Goal: Task Accomplishment & Management: Complete application form

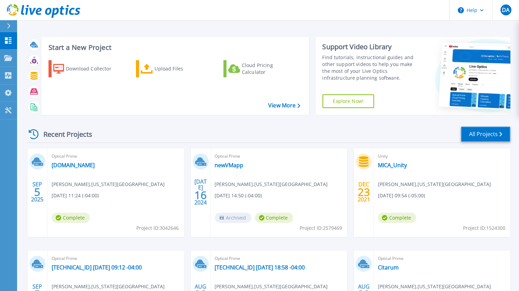
click at [478, 133] on link "All Projects" at bounding box center [486, 133] width 50 height 15
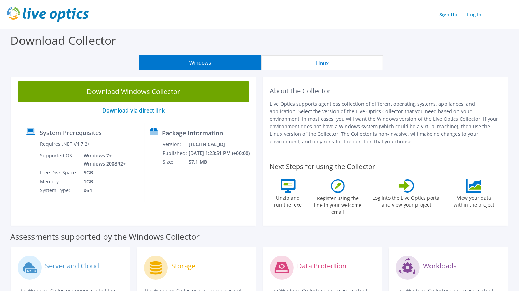
click at [153, 91] on link "Download Windows Collector" at bounding box center [134, 91] width 232 height 21
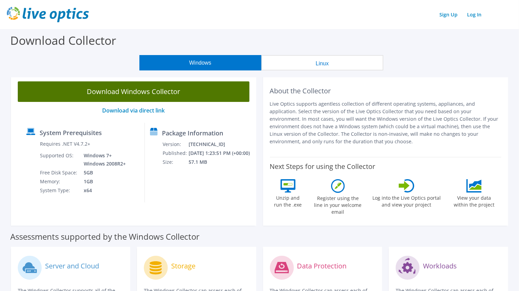
click at [149, 92] on link "Download Windows Collector" at bounding box center [134, 91] width 232 height 21
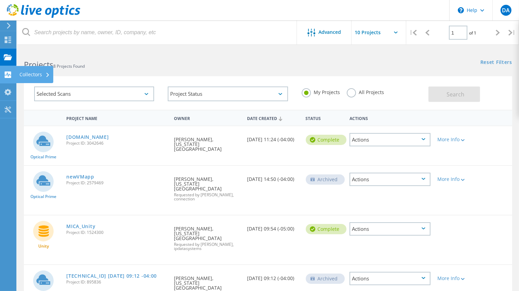
click at [44, 73] on div "Collectors" at bounding box center [34, 74] width 30 height 5
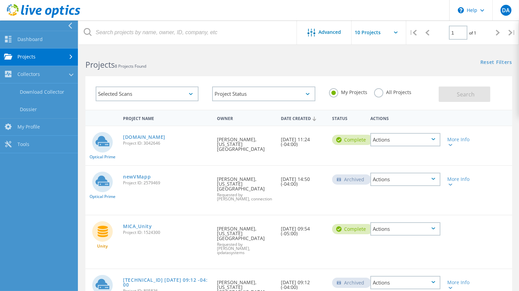
click at [37, 57] on link "Projects" at bounding box center [39, 57] width 78 height 17
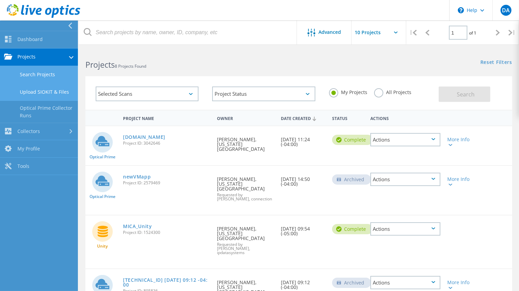
click at [40, 94] on link "Upload SIOKIT & Files" at bounding box center [39, 91] width 78 height 17
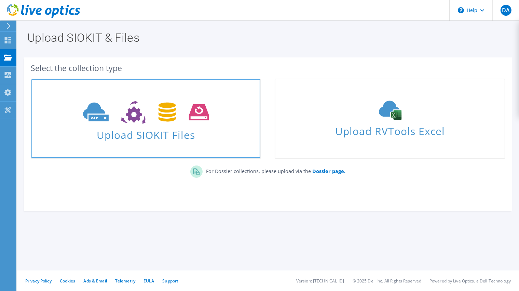
click at [162, 129] on span "Upload SIOKIT Files" at bounding box center [145, 132] width 229 height 15
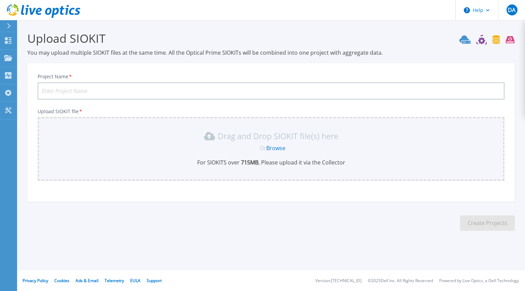
click at [273, 148] on link "Browse" at bounding box center [275, 148] width 19 height 8
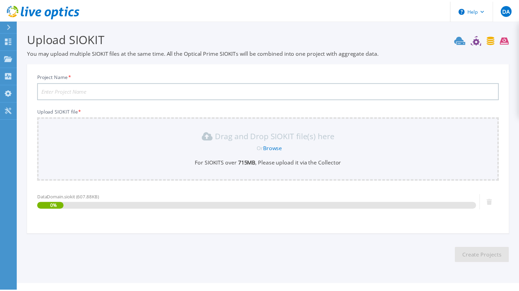
scroll to position [13, 0]
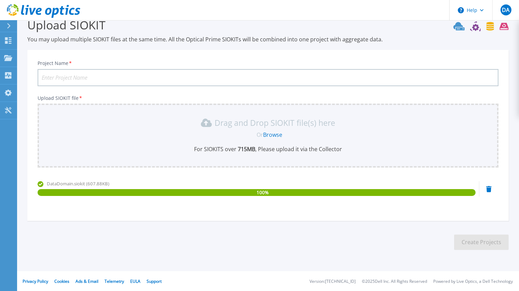
click at [162, 78] on input "Project Name *" at bounding box center [268, 77] width 461 height 17
type input "MICA-DataDomain-Sept2025"
click at [479, 244] on button "Create Projects" at bounding box center [481, 241] width 55 height 15
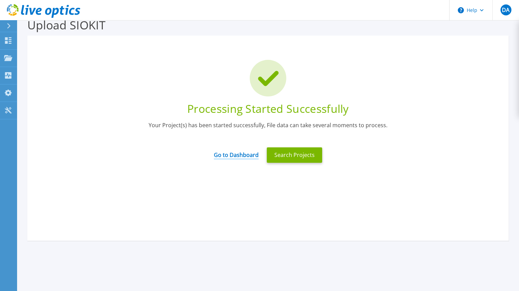
click at [238, 155] on link "Go to Dashboard" at bounding box center [236, 152] width 45 height 13
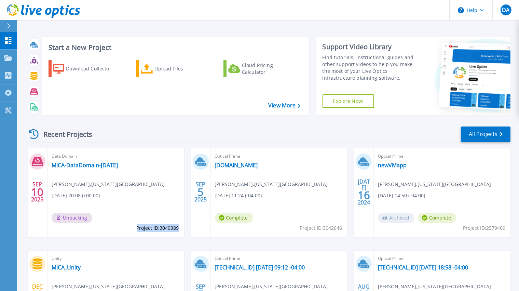
drag, startPoint x: 135, startPoint y: 227, endPoint x: 178, endPoint y: 229, distance: 43.1
click at [178, 229] on span "Project ID: 3049389" at bounding box center [158, 228] width 42 height 8
copy span "Project ID: 3049389"
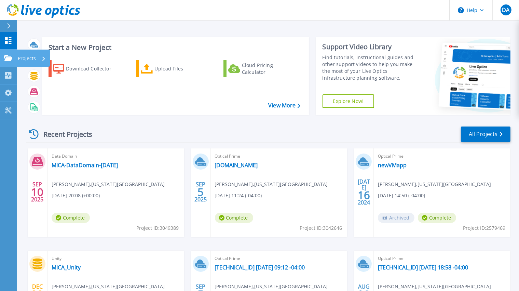
click at [10, 57] on icon at bounding box center [8, 58] width 8 height 6
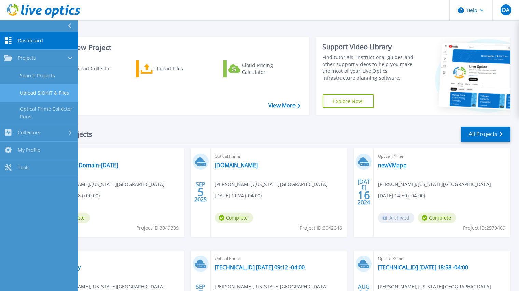
click at [51, 94] on link "Upload SIOKIT & Files" at bounding box center [39, 92] width 78 height 17
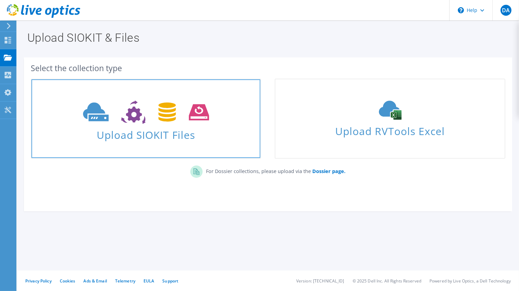
click at [148, 122] on icon at bounding box center [146, 112] width 126 height 24
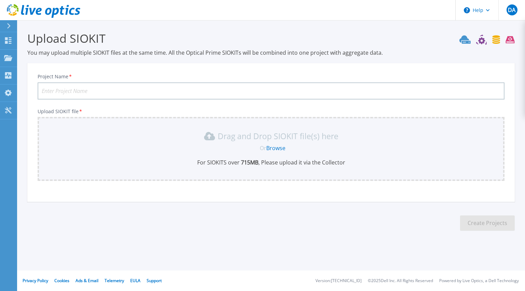
click at [275, 147] on link "Browse" at bounding box center [275, 148] width 19 height 8
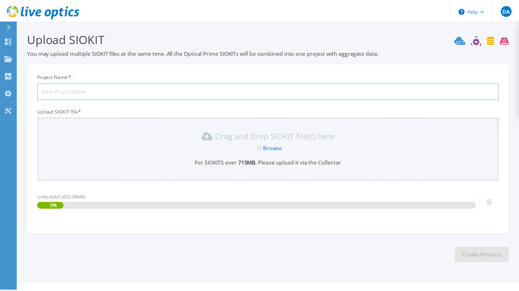
scroll to position [13, 0]
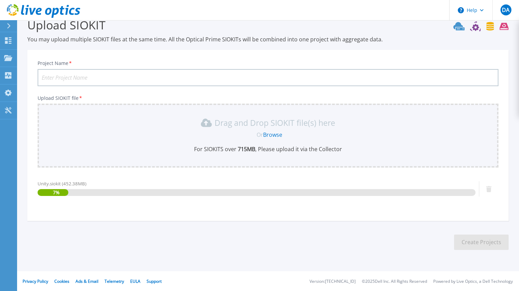
click at [144, 76] on input "Project Name *" at bounding box center [268, 77] width 461 height 17
click at [86, 77] on input "MICA-DataDomain-[DATE]" at bounding box center [268, 77] width 461 height 17
click at [90, 77] on input "MICA-DataDomain-[DATE]" at bounding box center [268, 77] width 461 height 17
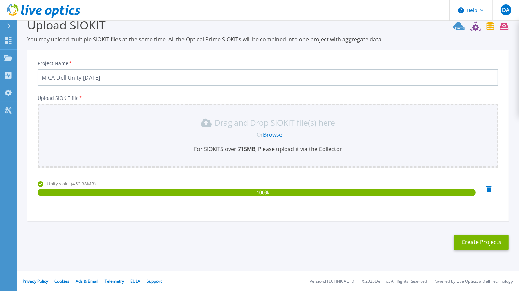
click at [116, 77] on input "MICA-Dell Unity-[DATE]" at bounding box center [268, 77] width 461 height 17
type input "MICA-Dell Unity-[DATE]"
click at [481, 243] on button "Create Projects" at bounding box center [481, 241] width 55 height 15
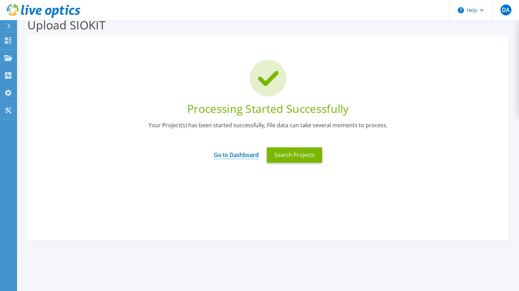
click at [238, 156] on link "Go to Dashboard" at bounding box center [236, 152] width 45 height 13
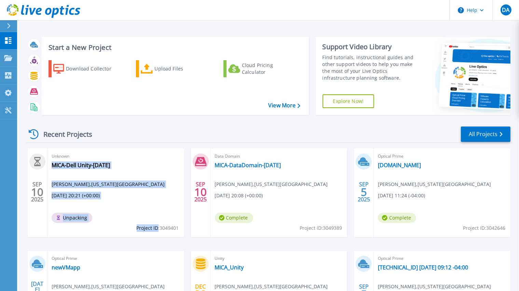
drag, startPoint x: 179, startPoint y: 228, endPoint x: 157, endPoint y: 227, distance: 22.2
click at [157, 227] on div "Unknown MICA-Dell Unity-[DATE] [PERSON_NAME] , [US_STATE][GEOGRAPHIC_DATA] OF A…" at bounding box center [116, 192] width 137 height 89
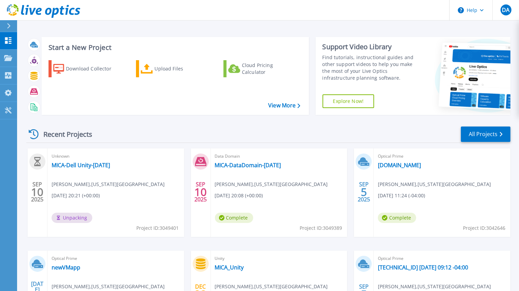
click at [198, 94] on div "Download Collector Upload Files Cloud Pricing Calculator" at bounding box center [174, 83] width 262 height 57
drag, startPoint x: 180, startPoint y: 229, endPoint x: 160, endPoint y: 227, distance: 20.6
click at [160, 227] on div "Unknown MICA-Dell Unity-[DATE] [PERSON_NAME] , [US_STATE][GEOGRAPHIC_DATA] OF A…" at bounding box center [116, 192] width 137 height 89
click at [159, 230] on span "Project ID: 3049401" at bounding box center [158, 228] width 42 height 8
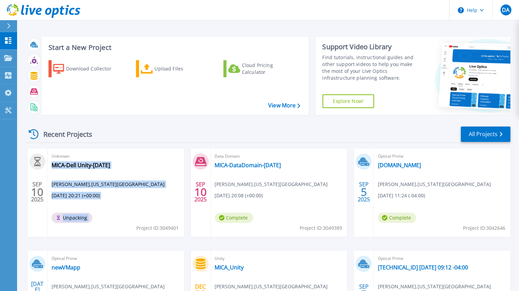
drag, startPoint x: 136, startPoint y: 229, endPoint x: 179, endPoint y: 231, distance: 43.4
click at [179, 231] on div "Unknown MICA-Dell Unity-[DATE] [PERSON_NAME] , [US_STATE][GEOGRAPHIC_DATA] OF A…" at bounding box center [116, 192] width 137 height 89
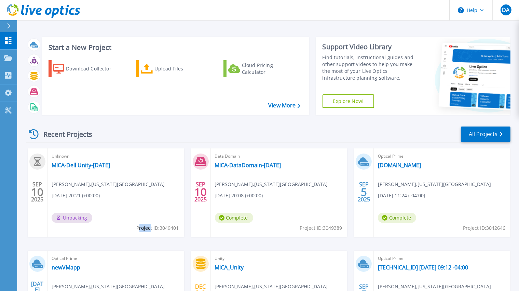
drag, startPoint x: 139, startPoint y: 227, endPoint x: 150, endPoint y: 228, distance: 11.0
click at [150, 228] on span "Project ID: 3049401" at bounding box center [158, 228] width 42 height 8
drag, startPoint x: 135, startPoint y: 228, endPoint x: 148, endPoint y: 229, distance: 13.7
click at [150, 229] on div "Unknown MICA-Dell Unity-Sept2025 David Apaw , MARYLAND INSTITUTE COLLEGE OF ART…" at bounding box center [116, 192] width 137 height 89
click at [148, 228] on span "Project ID: 3049401" at bounding box center [158, 228] width 42 height 8
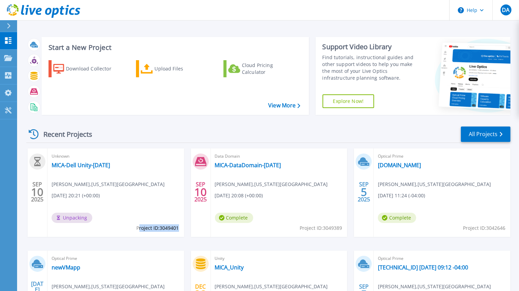
drag, startPoint x: 137, startPoint y: 227, endPoint x: 178, endPoint y: 229, distance: 41.1
click at [178, 229] on span "Project ID: 3049401" at bounding box center [158, 228] width 42 height 8
copy span "roject ID: 3049401"
